Goal: Transaction & Acquisition: Purchase product/service

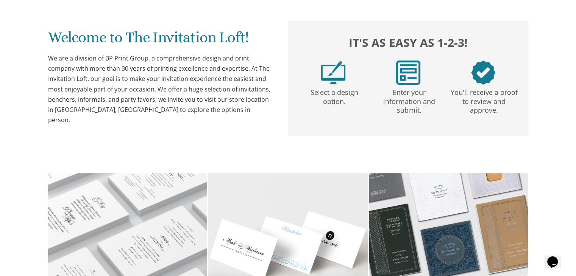
scroll to position [370, 0]
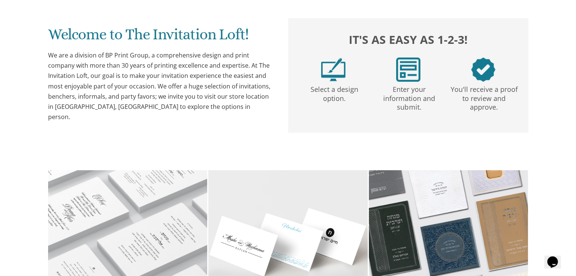
drag, startPoint x: 577, startPoint y: 47, endPoint x: 572, endPoint y: 62, distance: 15.7
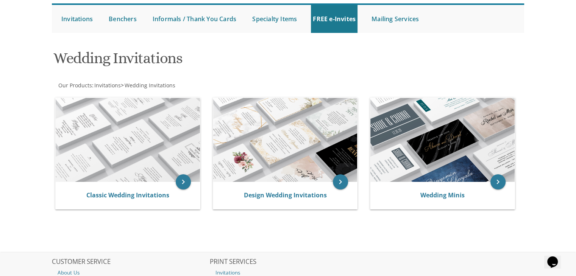
scroll to position [77, 0]
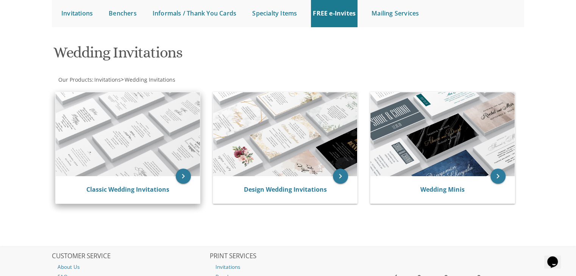
click at [147, 159] on img at bounding box center [128, 134] width 144 height 84
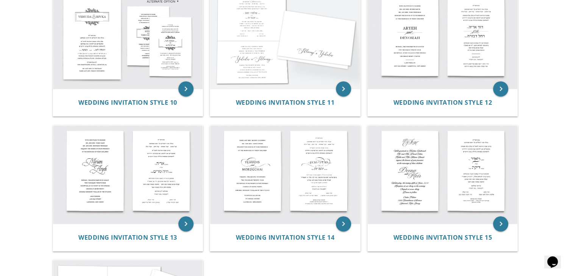
scroll to position [580, 0]
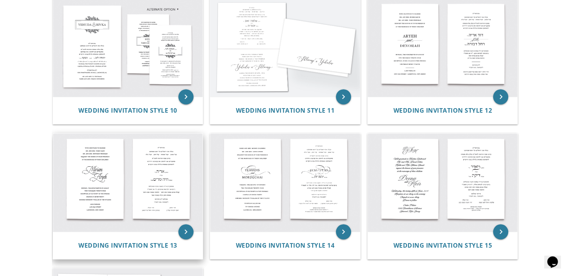
click at [142, 188] on img at bounding box center [128, 183] width 150 height 98
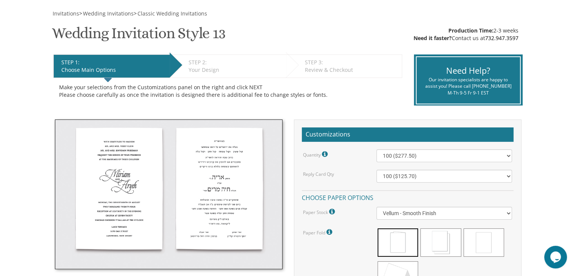
scroll to position [105, 0]
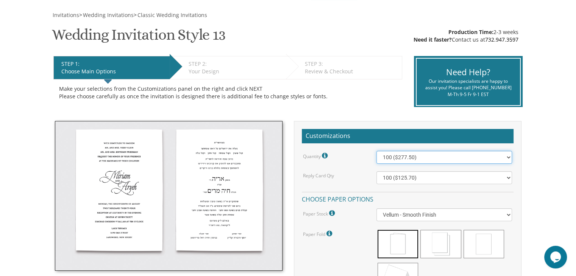
click at [500, 158] on select "100 ($277.50) 200 ($330.45) 300 ($380.65) 400 ($432.70) 500 ($482.10) 600 ($534…" at bounding box center [444, 157] width 136 height 13
select select "500"
click at [376, 151] on select "100 ($277.50) 200 ($330.45) 300 ($380.65) 400 ($432.70) 500 ($482.10) 600 ($534…" at bounding box center [444, 157] width 136 height 13
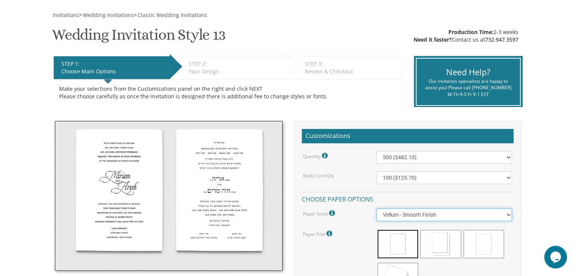
click at [490, 216] on select "Vellum - Smooth Finish Linen - Subtle Embossed Crosshatch Texture Silk - Soft, …" at bounding box center [444, 215] width 136 height 13
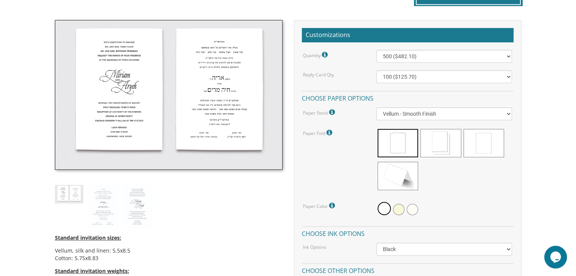
scroll to position [207, 0]
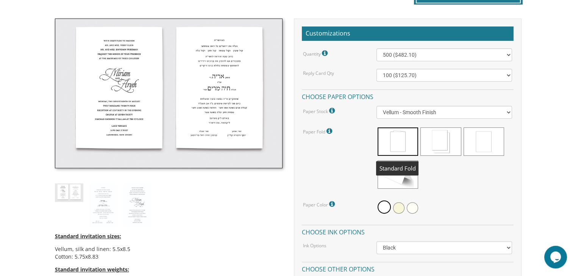
click at [398, 141] on span at bounding box center [397, 142] width 41 height 28
click at [394, 135] on span at bounding box center [397, 142] width 41 height 28
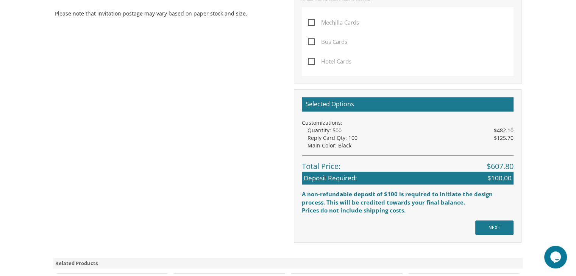
scroll to position [558, 0]
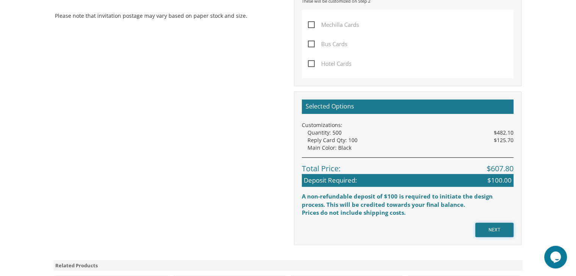
click at [489, 231] on input "NEXT" at bounding box center [494, 230] width 38 height 14
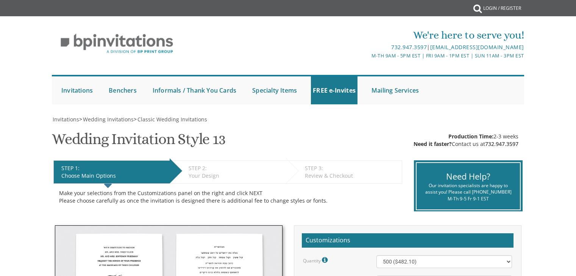
select select "500"
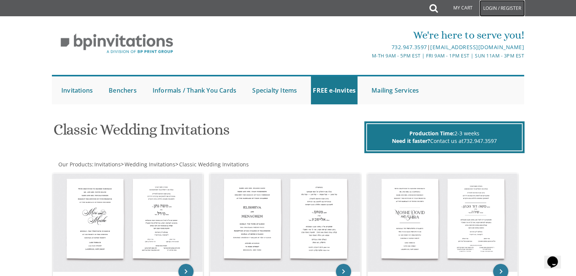
click at [499, 9] on link "Login / Register" at bounding box center [501, 8] width 45 height 17
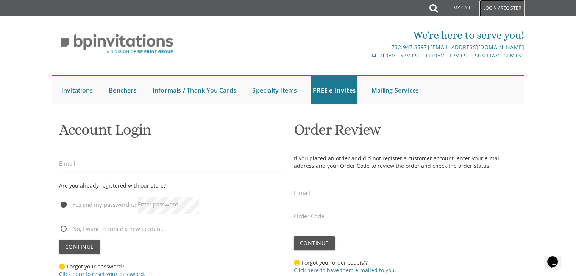
click at [499, 9] on link "Login / Register" at bounding box center [501, 8] width 45 height 17
